Goal: Information Seeking & Learning: Find specific fact

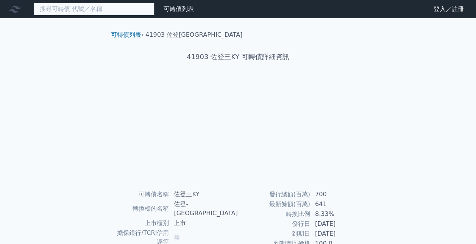
click at [115, 11] on input at bounding box center [93, 9] width 121 height 13
type input "[PERSON_NAME]"
type input "湧"
type input "[PERSON_NAME]"
click at [106, 12] on input "[PERSON_NAME]" at bounding box center [93, 9] width 121 height 13
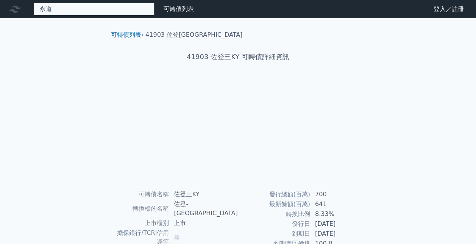
type input "[PERSON_NAME]"
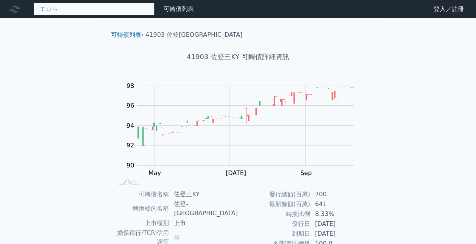
type input "訊"
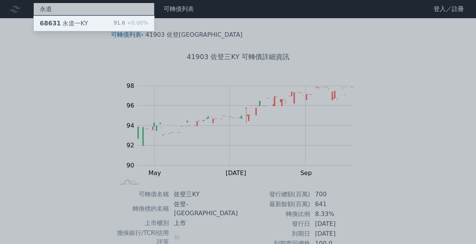
type input "永道"
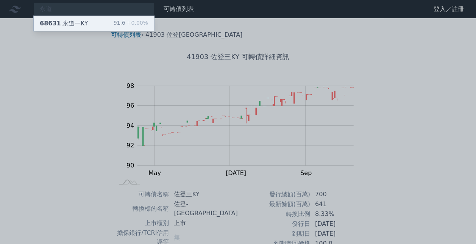
click at [72, 22] on div "68631 [GEOGRAPHIC_DATA]" at bounding box center [64, 23] width 48 height 9
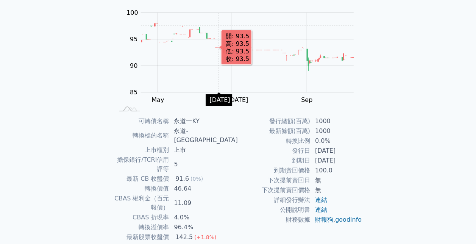
scroll to position [76, 0]
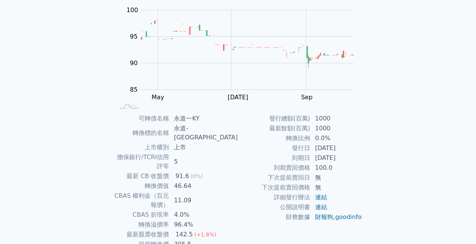
click at [320, 243] on html "可轉債列表 財務數據 可轉債列表 財務數據 登入／註冊 登入／註冊 可轉債列表 › 68631 永道一KY 68631 永道一KY 可轉債詳細資訊 Zoom …" at bounding box center [238, 113] width 476 height 378
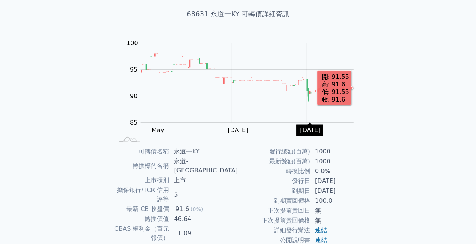
scroll to position [0, 0]
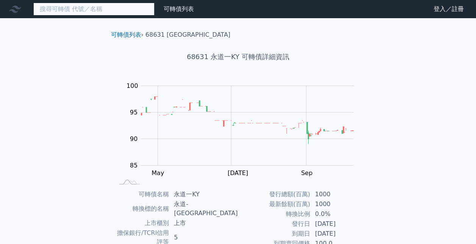
click at [104, 10] on input at bounding box center [93, 9] width 121 height 13
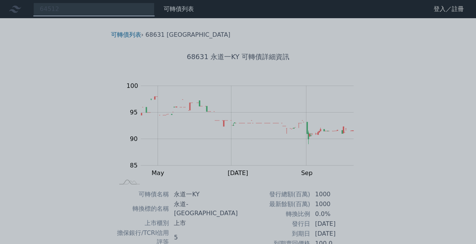
click at [136, 8] on div at bounding box center [238, 122] width 476 height 244
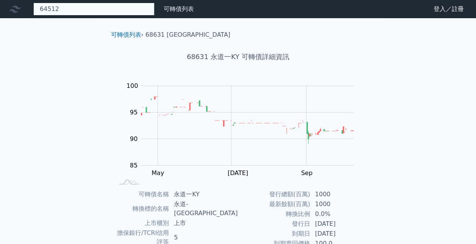
click at [136, 8] on div "64512" at bounding box center [93, 9] width 121 height 13
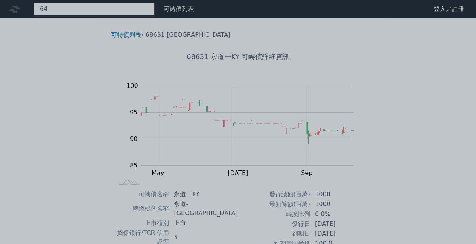
type input "6"
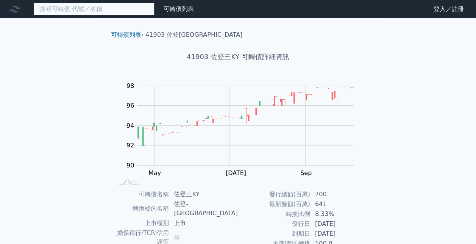
click at [83, 10] on input at bounding box center [93, 9] width 121 height 13
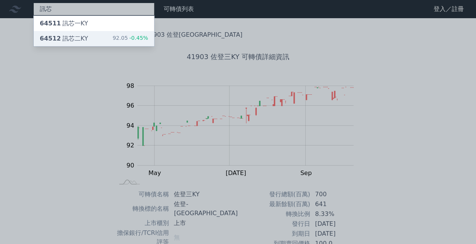
type input "訊芯"
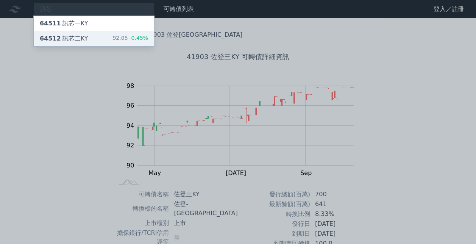
click at [82, 33] on div "64512 訊芯二KY 92.05 -0.45%" at bounding box center [94, 38] width 120 height 15
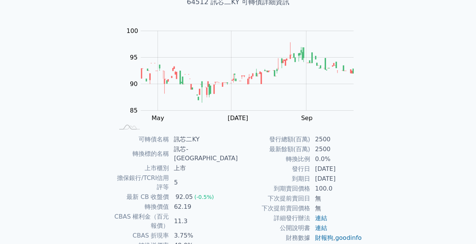
scroll to position [76, 0]
